Goal: Task Accomplishment & Management: Use online tool/utility

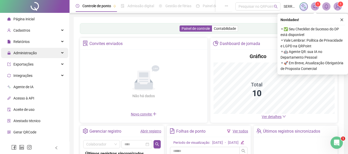
click at [28, 54] on span "Administração" at bounding box center [24, 53] width 23 height 4
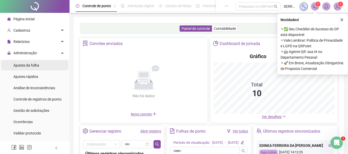
click at [30, 66] on span "Ajustes da folha" at bounding box center [26, 65] width 26 height 4
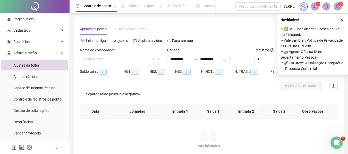
type input "**********"
click at [124, 59] on input "search" at bounding box center [119, 59] width 72 height 8
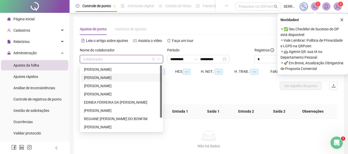
click at [111, 79] on div "[PERSON_NAME]" at bounding box center [121, 78] width 75 height 6
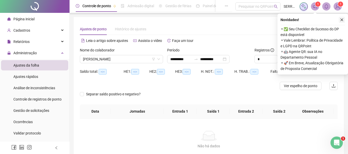
click at [341, 21] on icon "close" at bounding box center [342, 20] width 4 height 4
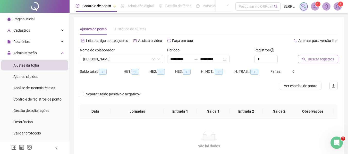
click at [309, 61] on span "Buscar registros" at bounding box center [321, 59] width 26 height 6
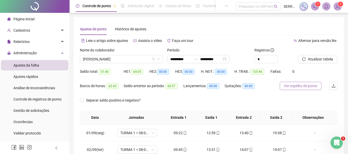
click at [305, 88] on span "Ver espelho de ponto" at bounding box center [300, 86] width 33 height 6
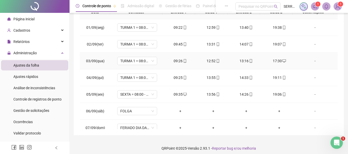
scroll to position [109, 0]
